Goal: Task Accomplishment & Management: Manage account settings

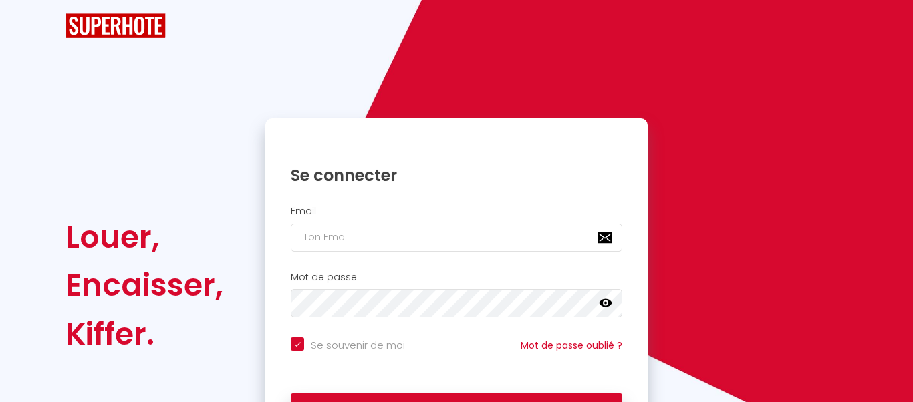
checkbox input "true"
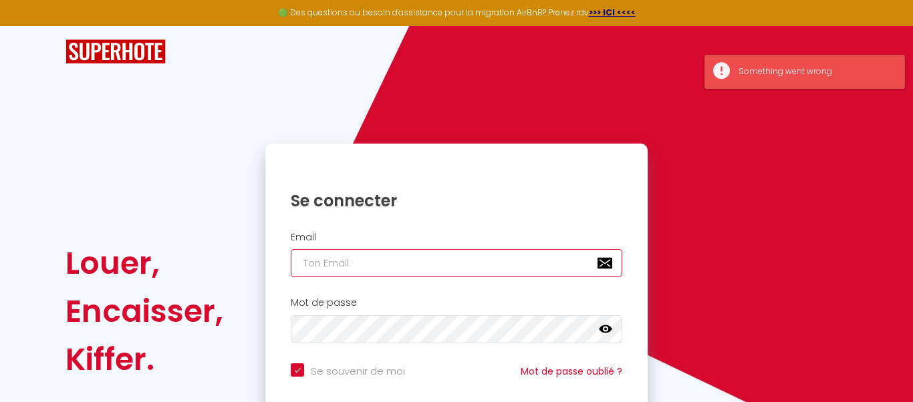
type input "[EMAIL_ADDRESS][DOMAIN_NAME]"
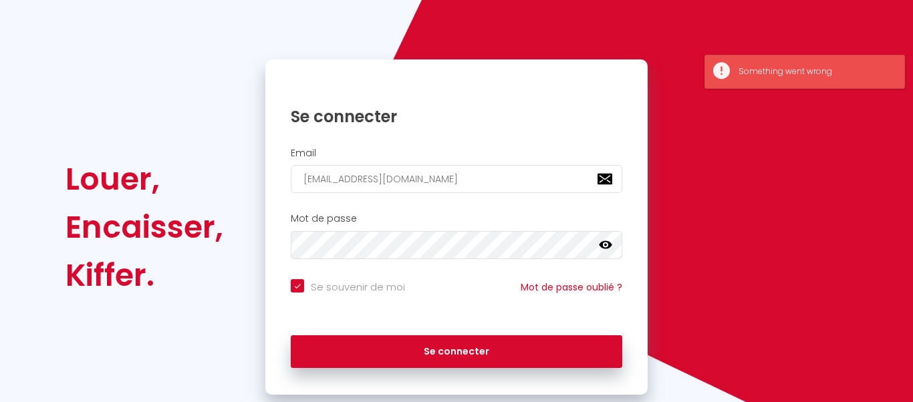
scroll to position [107, 0]
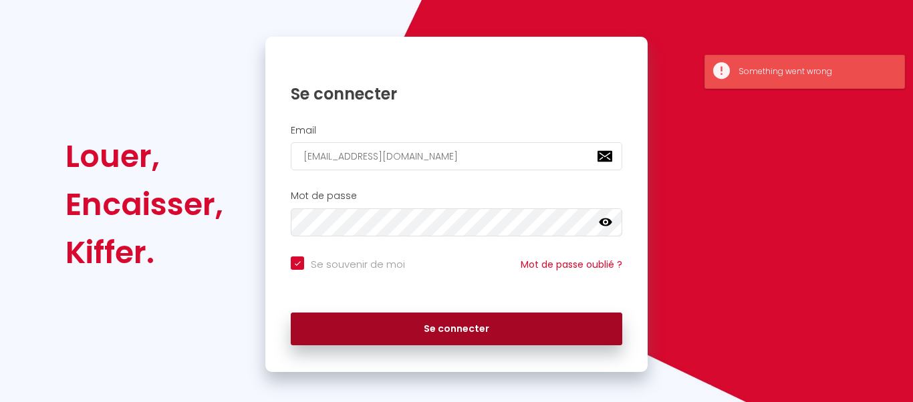
click at [341, 319] on button "Se connecter" at bounding box center [457, 329] width 332 height 33
checkbox input "true"
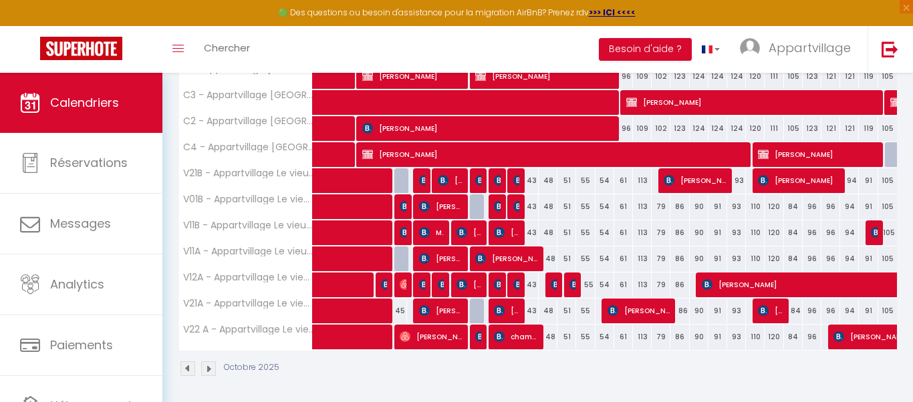
scroll to position [245, 0]
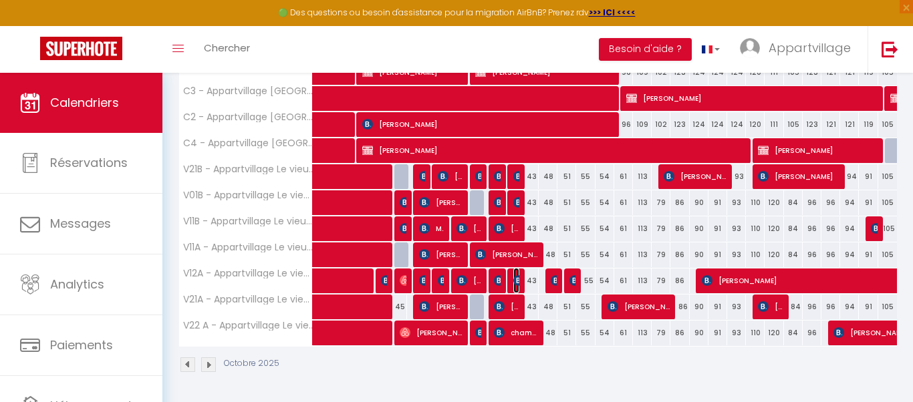
click at [514, 279] on img at bounding box center [518, 280] width 11 height 11
select select "OK"
select select "0"
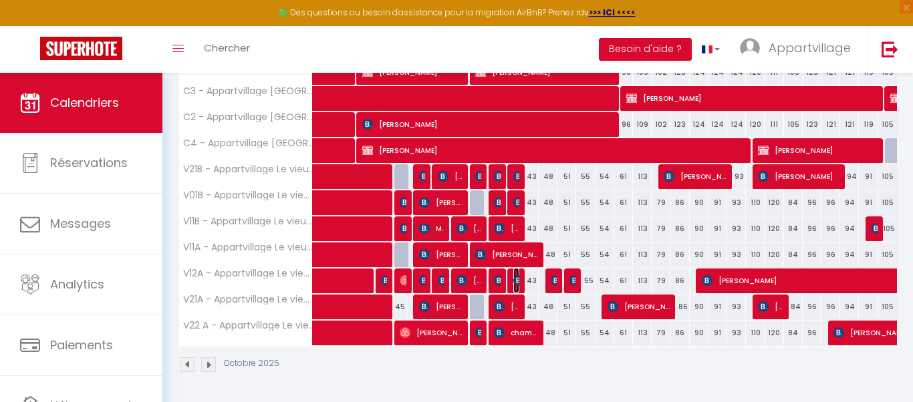
select select "1"
select select
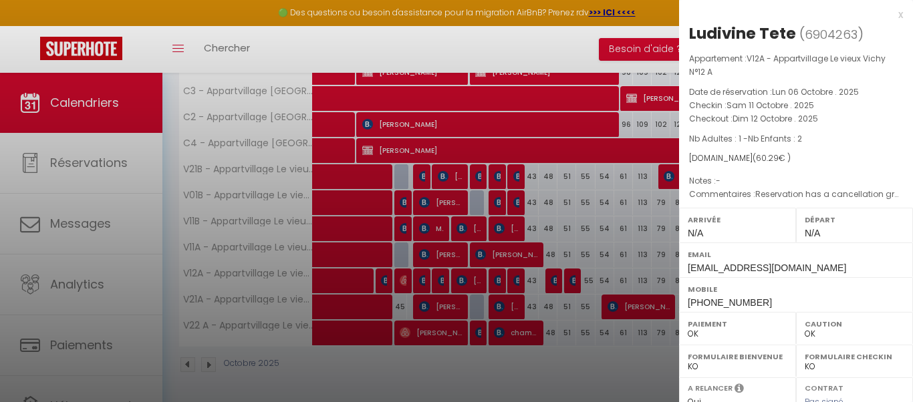
click at [904, 261] on div "Email [EMAIL_ADDRESS][DOMAIN_NAME]" at bounding box center [796, 260] width 234 height 35
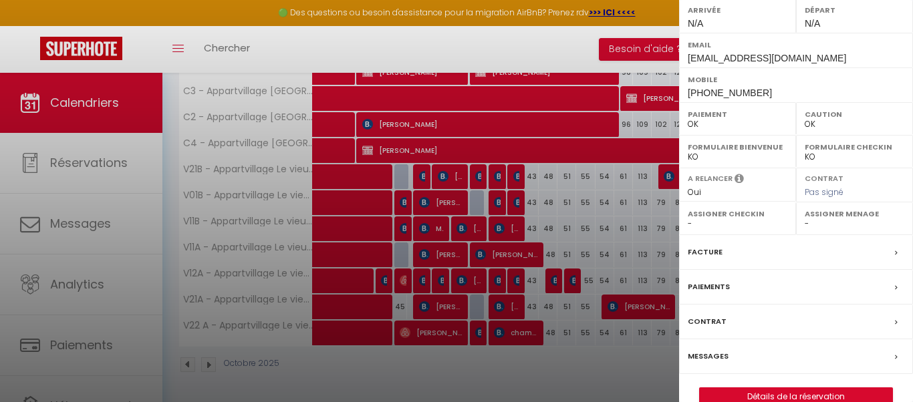
scroll to position [234, 0]
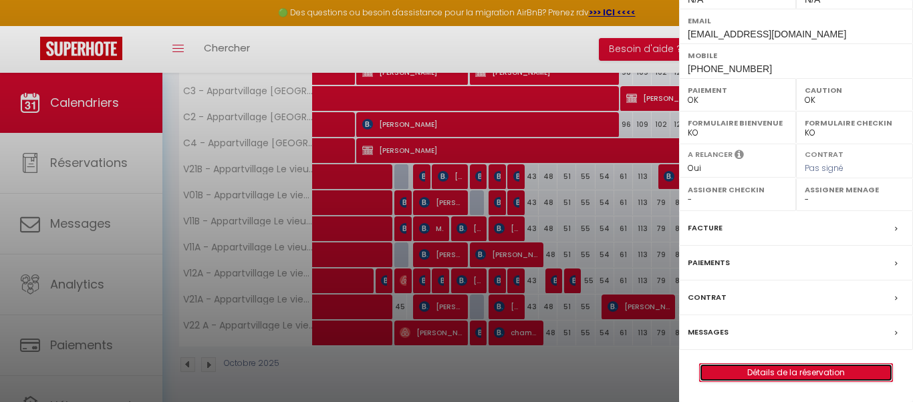
click at [816, 373] on link "Détails de la réservation" at bounding box center [796, 372] width 193 height 17
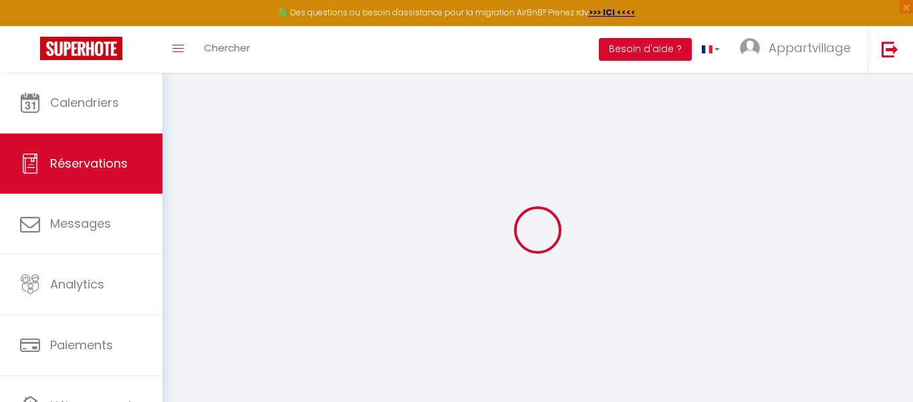
select select
checkbox input "false"
select select
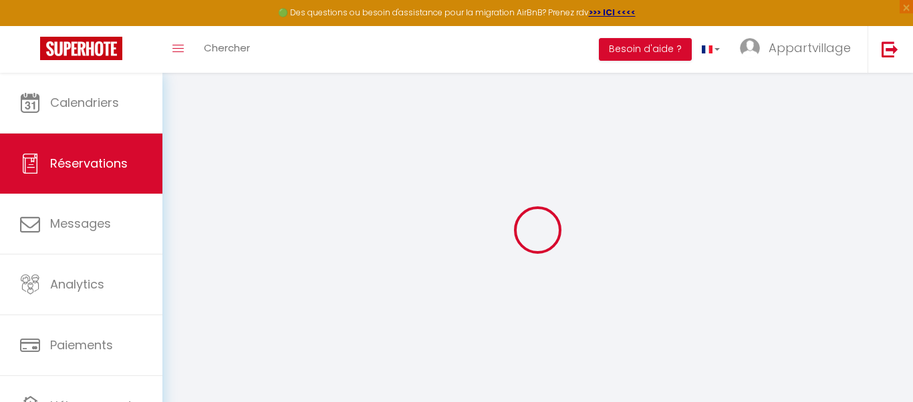
checkbox input "false"
select select
checkbox input "false"
type textarea "Reservation has a cancellation grace period. Do not charge if cancelled before …"
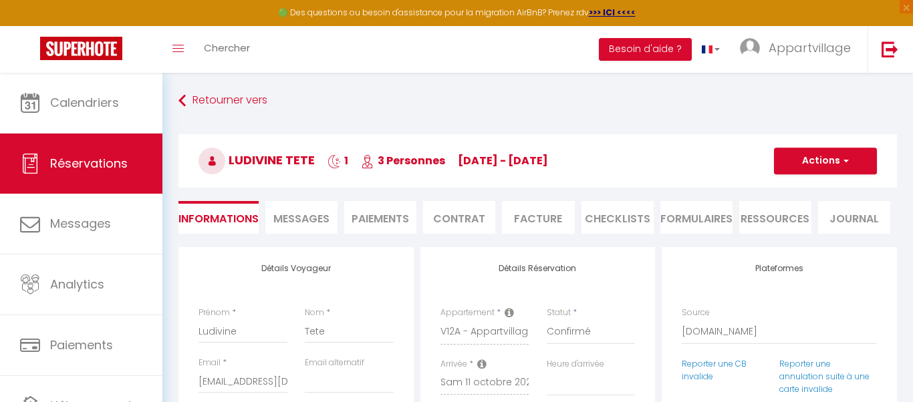
type input "2.87"
select select
checkbox input "false"
select select
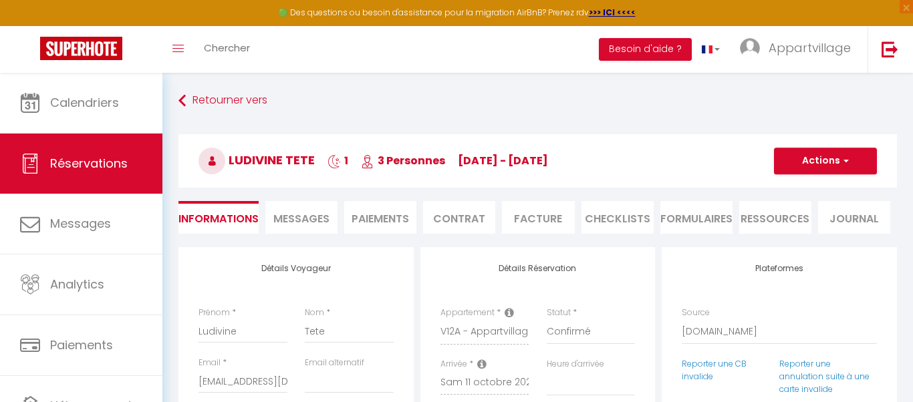
select select
click at [844, 164] on span "button" at bounding box center [844, 161] width 8 height 12
click at [803, 188] on link "Enregistrer" at bounding box center [812, 190] width 106 height 17
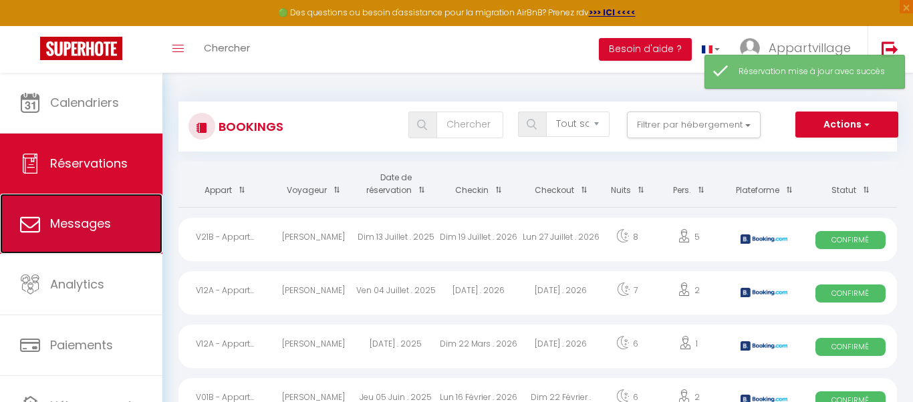
click at [108, 240] on link "Messages" at bounding box center [81, 224] width 162 height 60
select select "message"
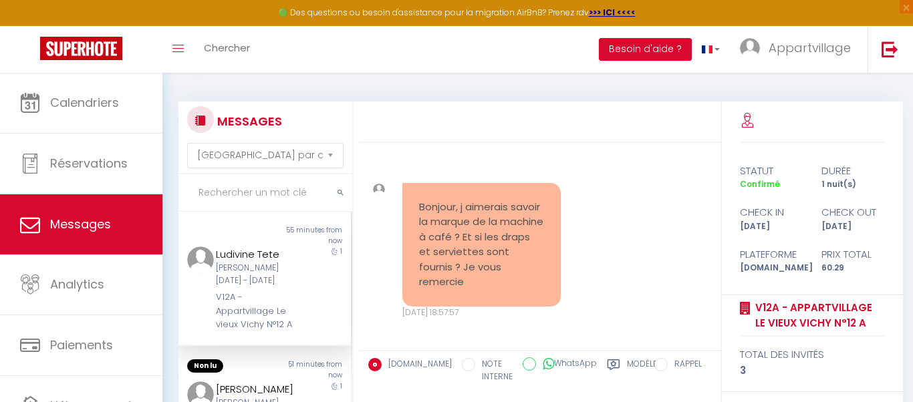
scroll to position [8052, 0]
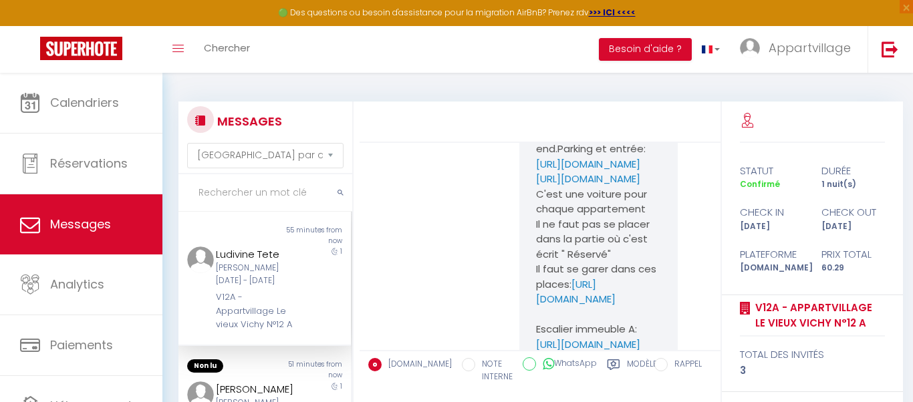
scroll to position [6608, 0]
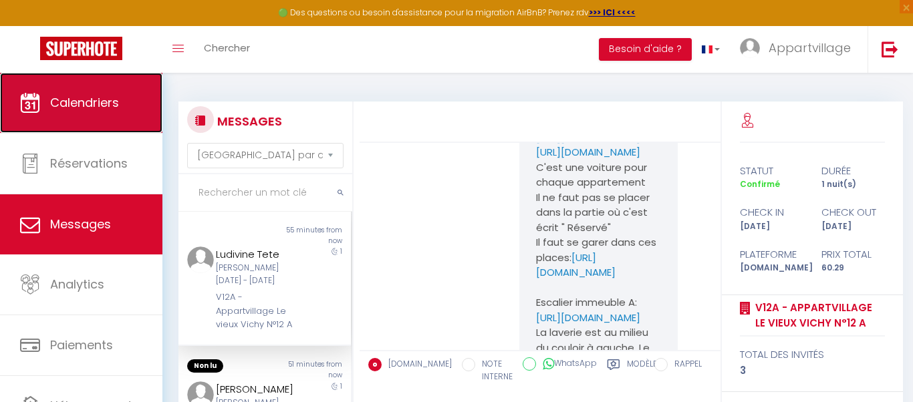
click at [116, 113] on link "Calendriers" at bounding box center [81, 103] width 162 height 60
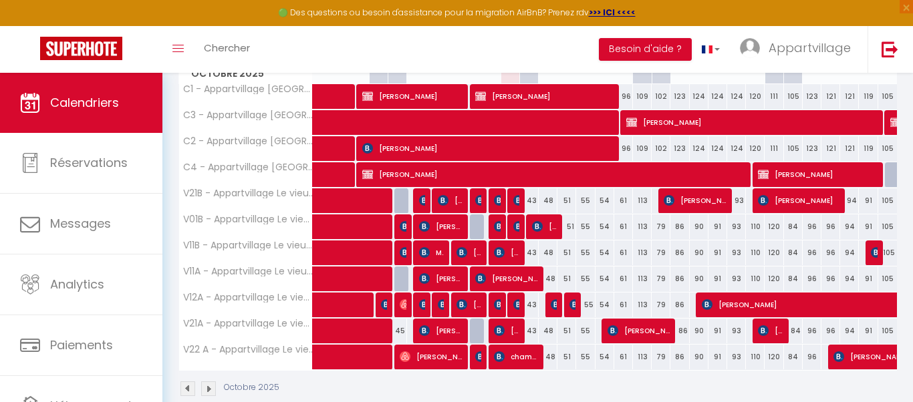
scroll to position [218, 0]
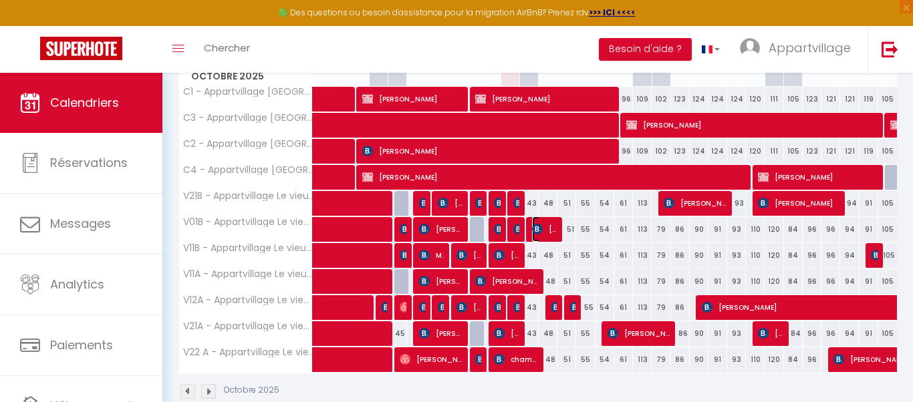
click at [540, 224] on img at bounding box center [537, 229] width 11 height 11
select select "OK"
select select "KO"
select select "0"
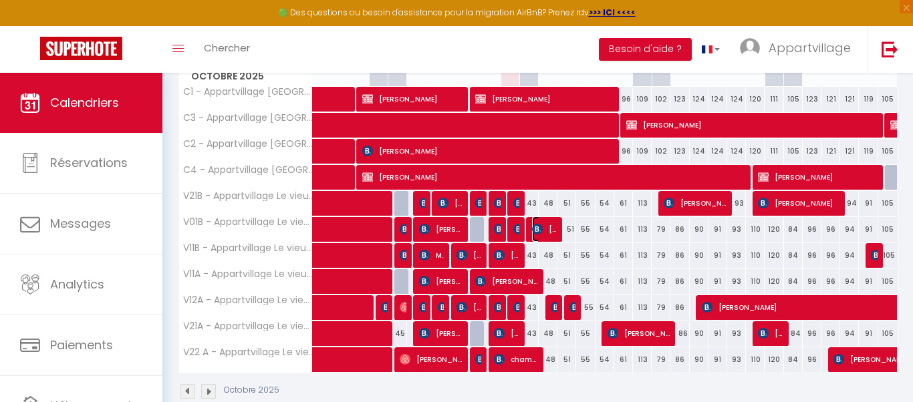
select select "1"
select select
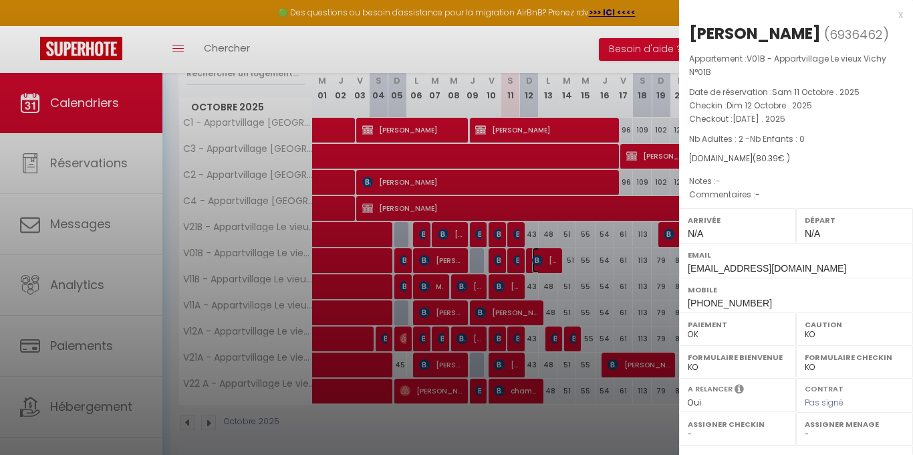
scroll to position [193, 0]
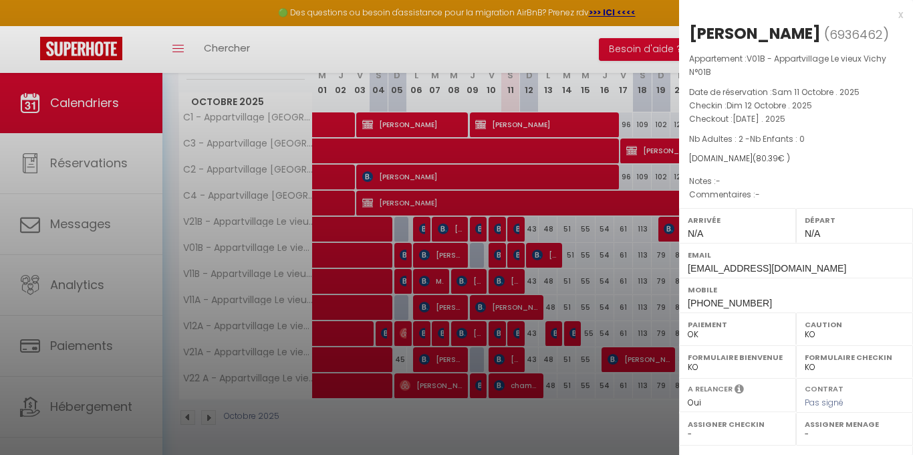
click at [86, 219] on div at bounding box center [456, 227] width 913 height 455
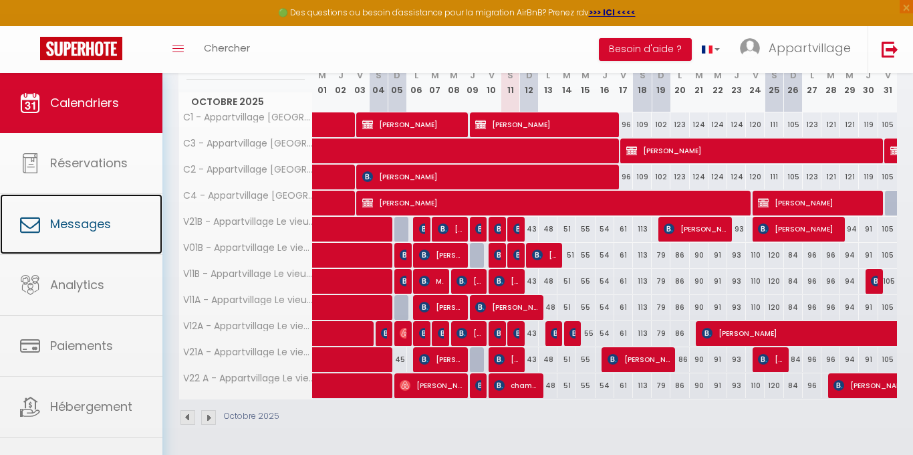
click at [86, 219] on span "Messages" at bounding box center [80, 223] width 61 height 17
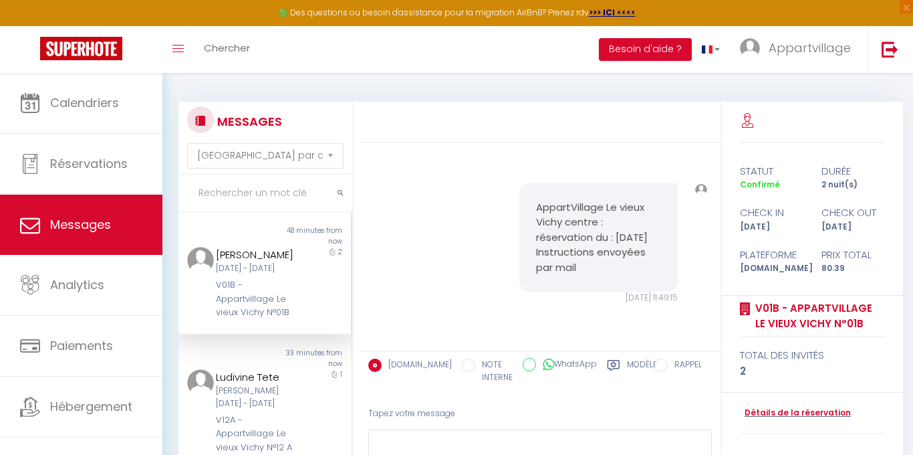
scroll to position [3770, 0]
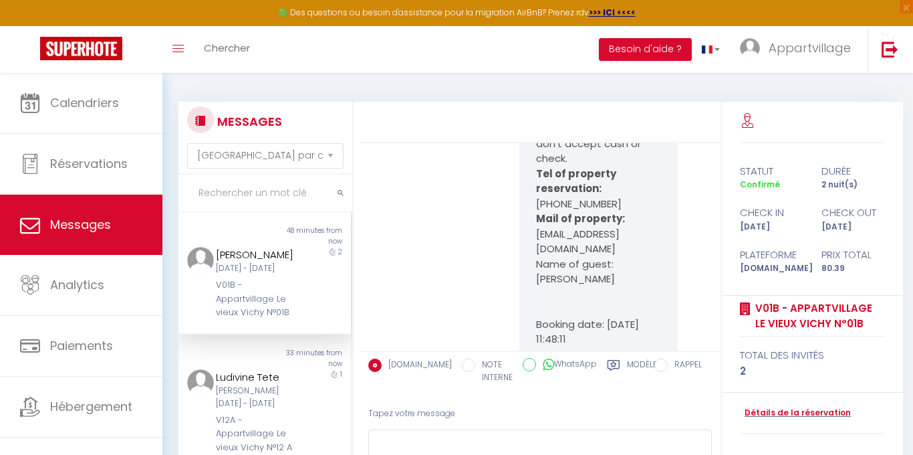
scroll to position [3422, 0]
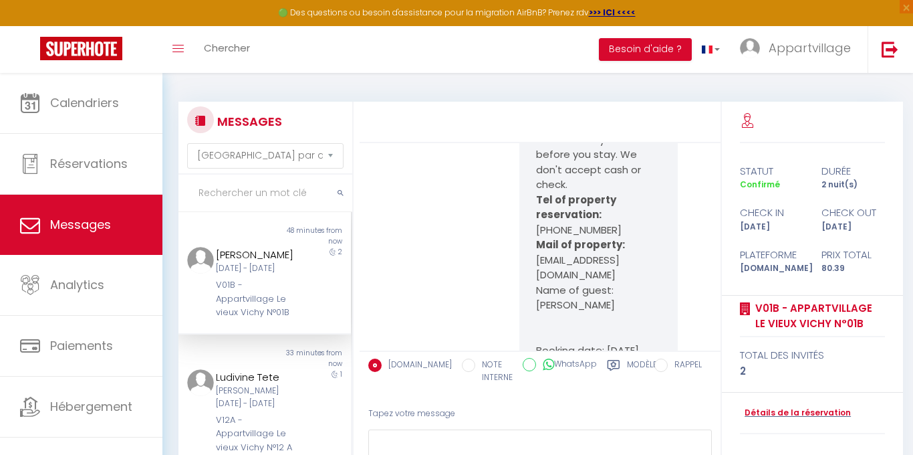
click at [453, 255] on div "100 Euros pre-authorization deposit failed with credit card used for booking. Y…" at bounding box center [540, 138] width 352 height 701
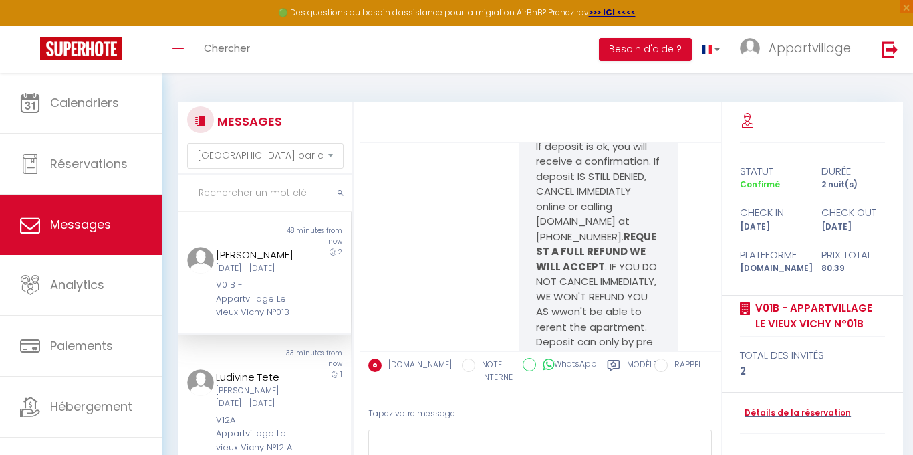
scroll to position [3208, 0]
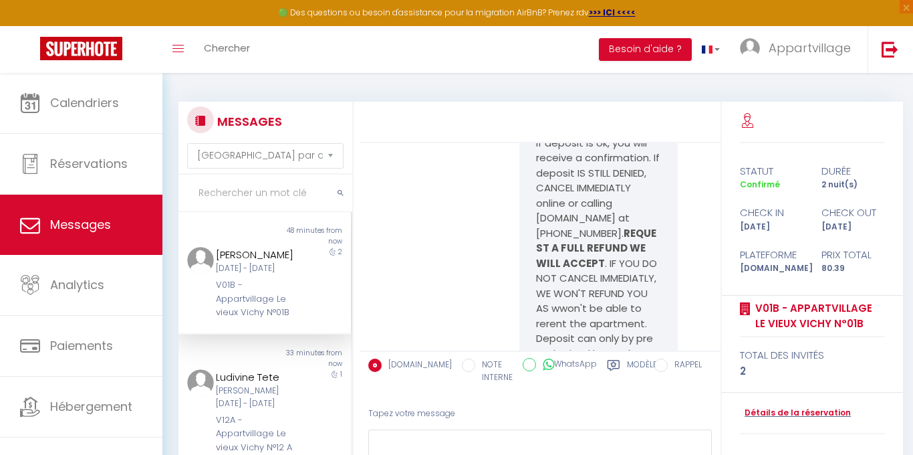
click at [457, 207] on div "100 Euros pre-authorization deposit failed with credit card used for booking. Y…" at bounding box center [540, 352] width 352 height 701
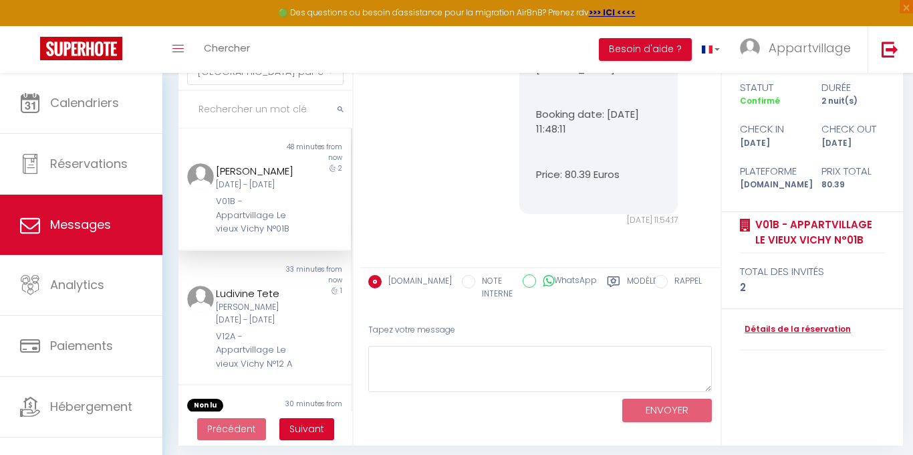
scroll to position [90, 0]
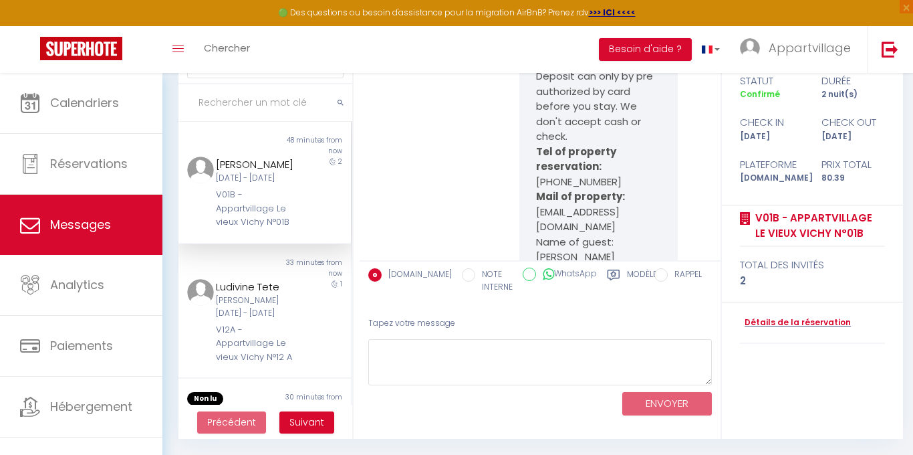
scroll to position [3369, 0]
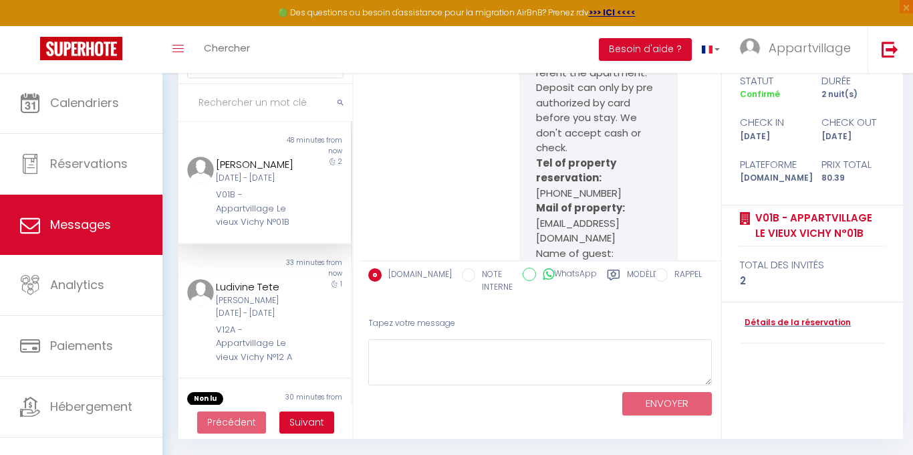
click at [448, 156] on div "100 Euros pre-authorization deposit failed with credit card used for booking. Y…" at bounding box center [540, 101] width 352 height 701
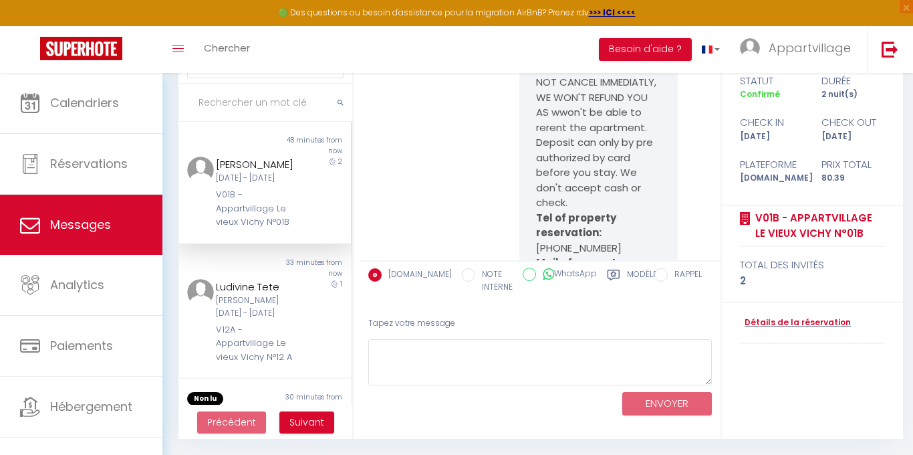
scroll to position [3315, 0]
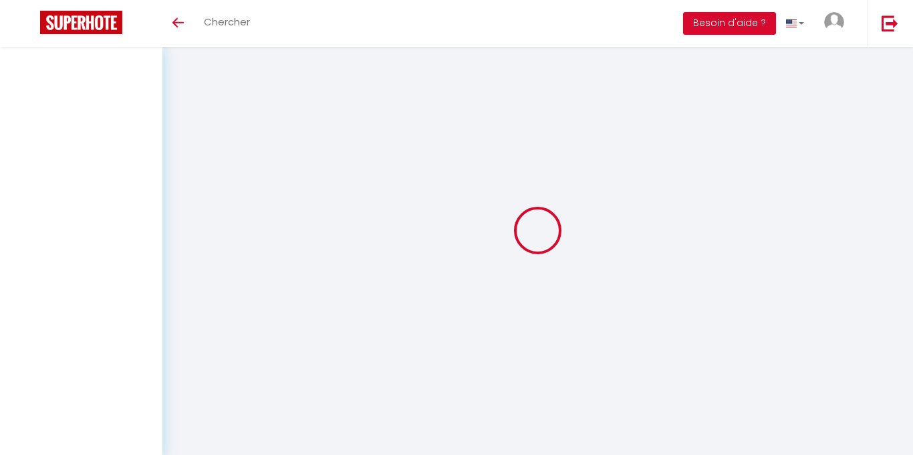
select select "message"
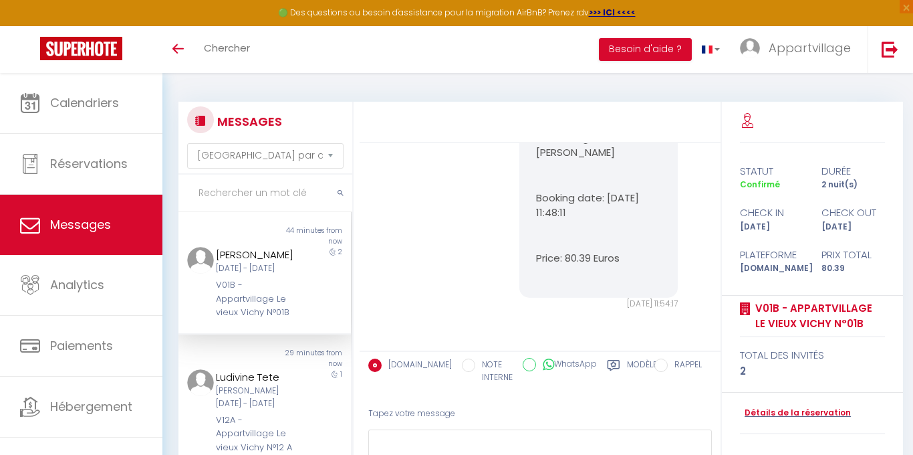
scroll to position [90, 0]
